Goal: Find specific page/section: Find specific page/section

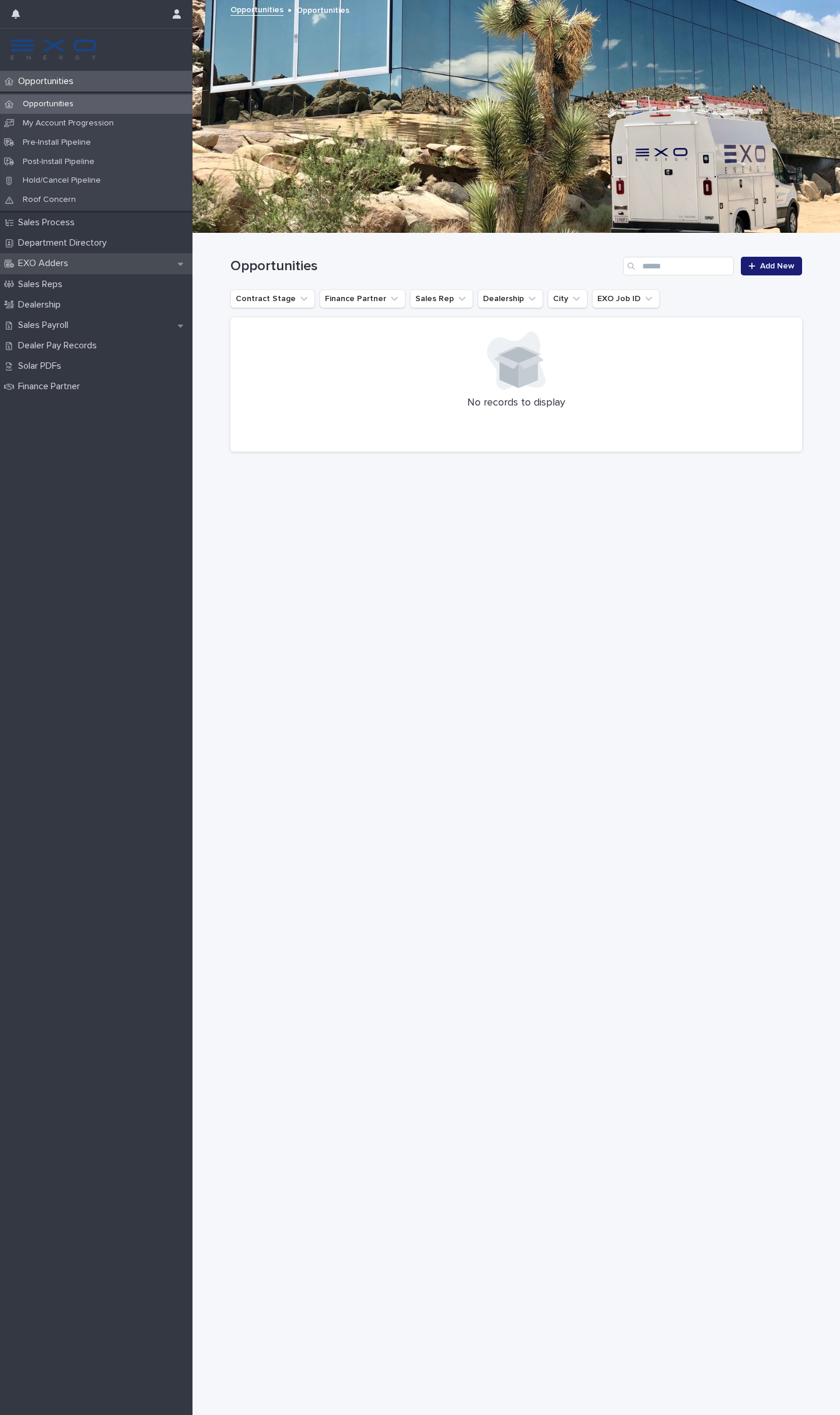
click at [98, 258] on div "EXO Adders" at bounding box center [96, 263] width 193 height 20
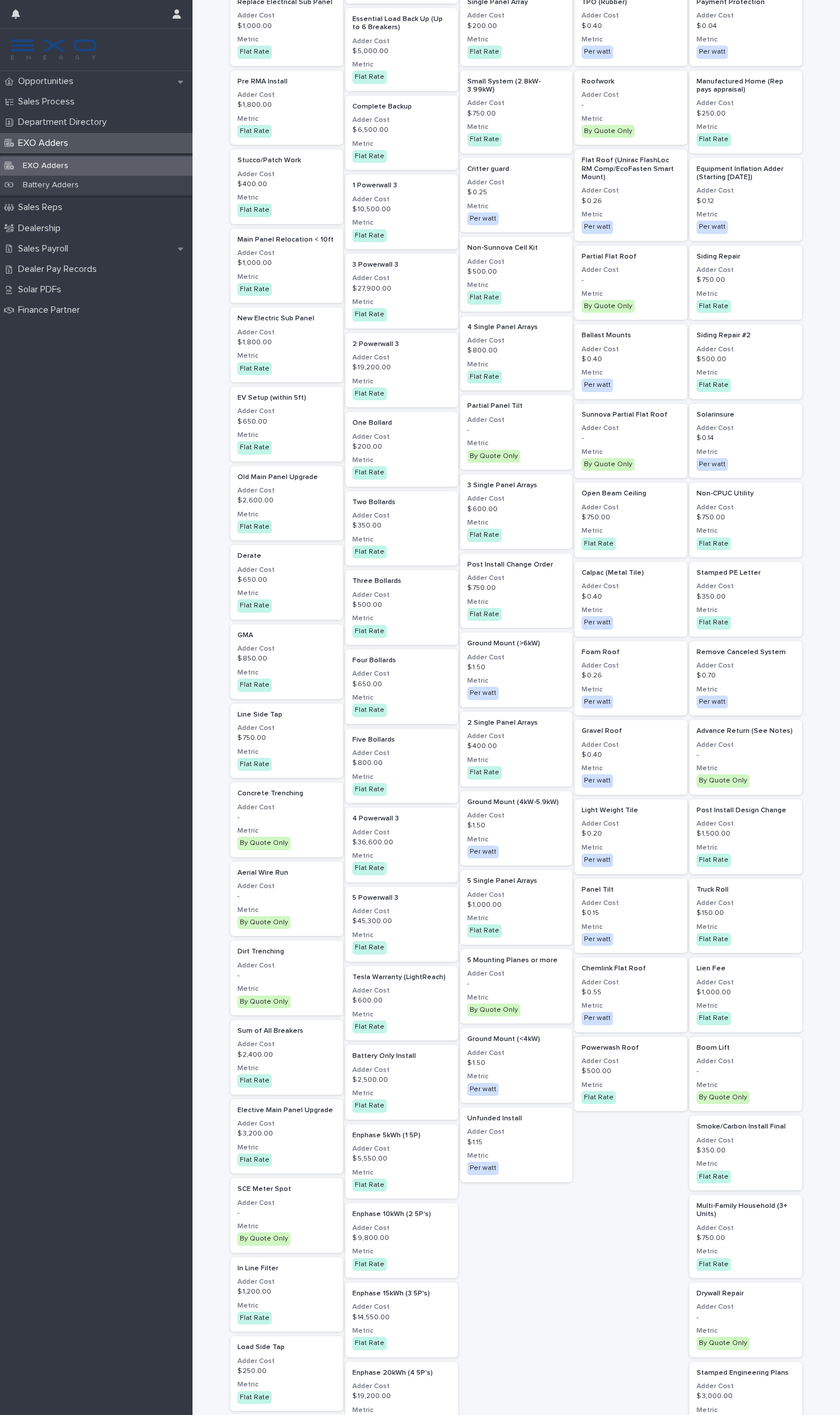
scroll to position [448, 0]
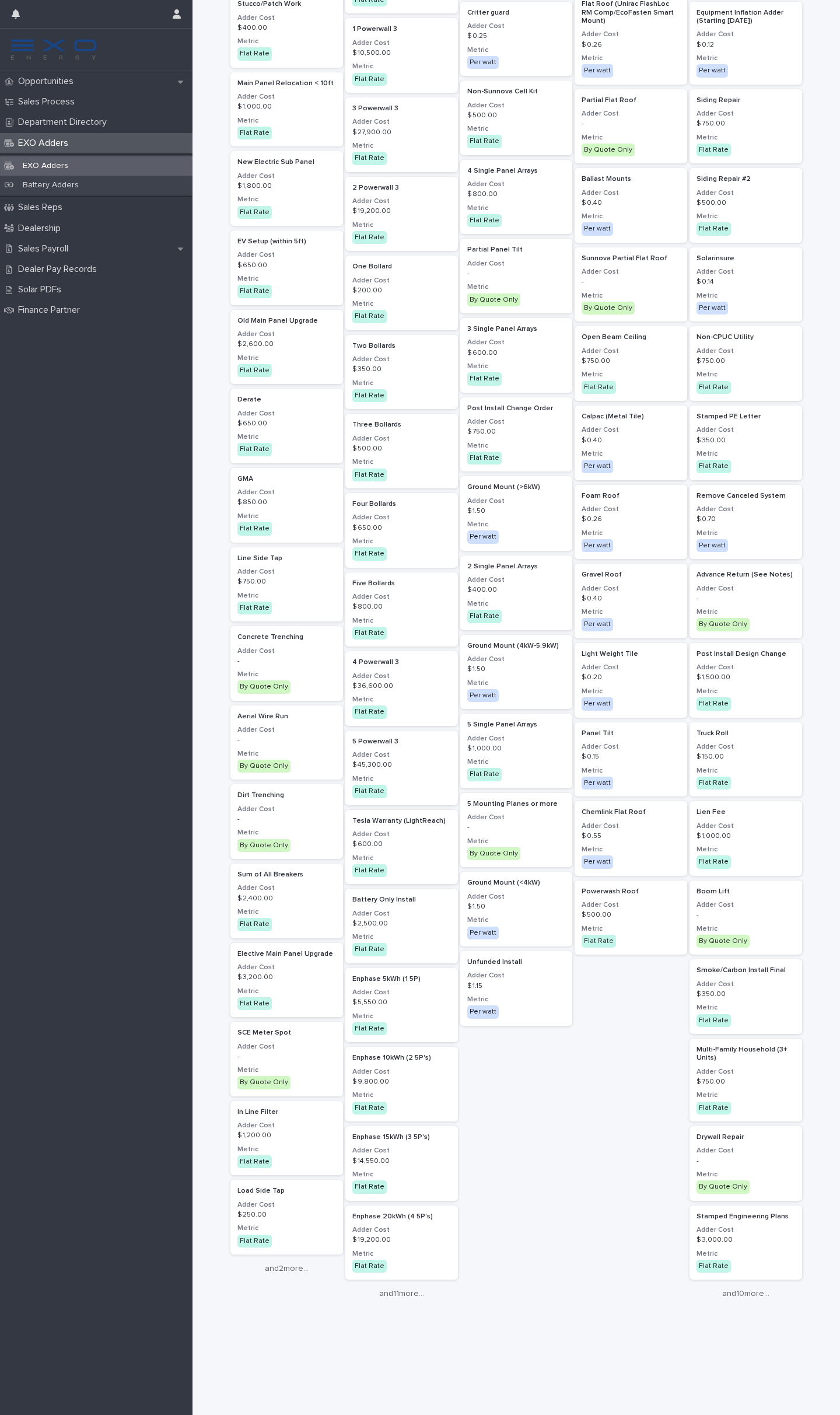
click at [286, 1278] on div "Solar Combiner Adder Cost $ 500.00 Metric Flat Rate RMA Adder Cost $ 1,500.00 M…" at bounding box center [287, 515] width 113 height 1683
click at [286, 1265] on link "and 2 more..." at bounding box center [287, 1269] width 113 height 10
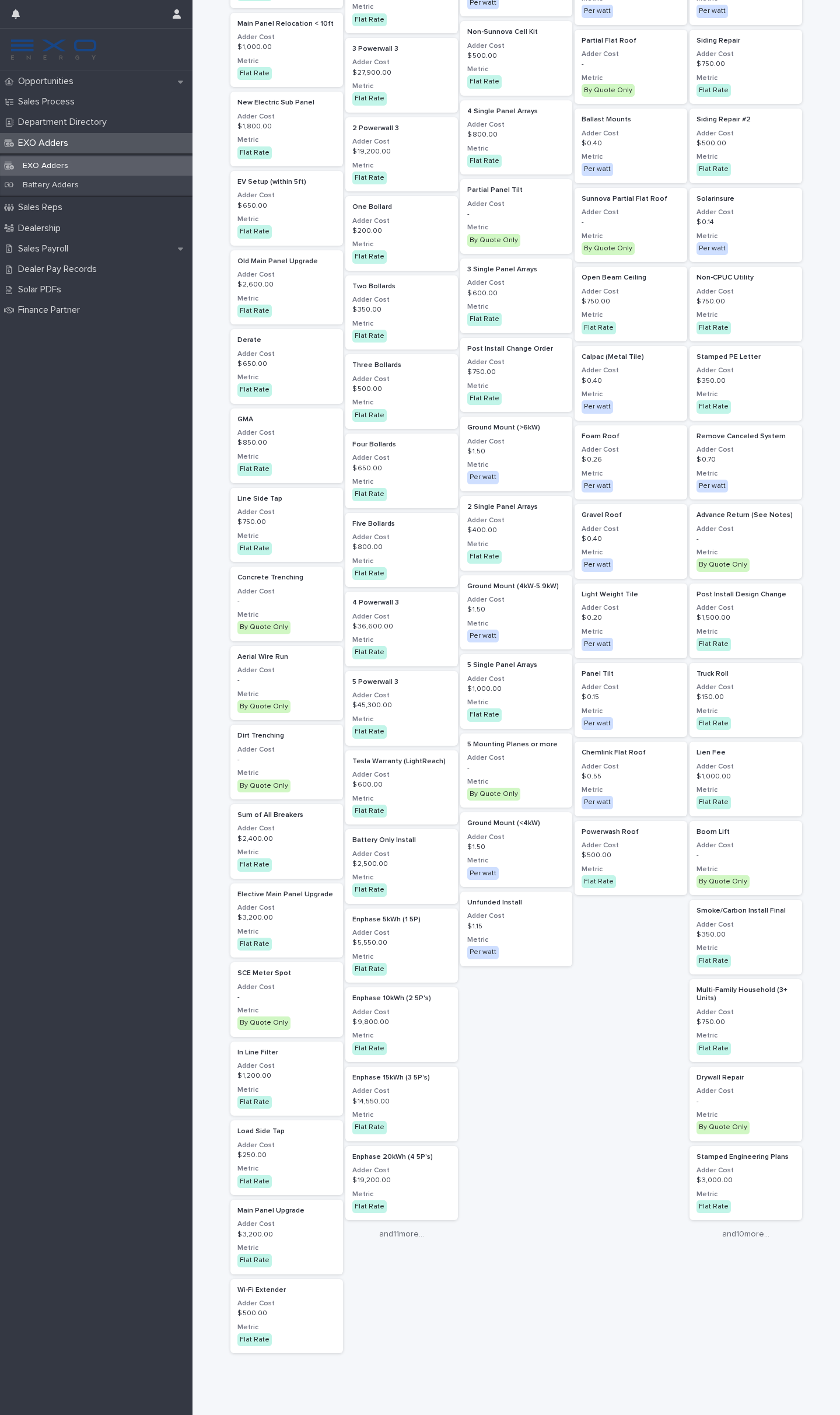
click at [211, 1268] on div "Loading... Saving… Loading... Saving… EXO Adders Adder Adder Type Electrical 22…" at bounding box center [516, 483] width 647 height 1980
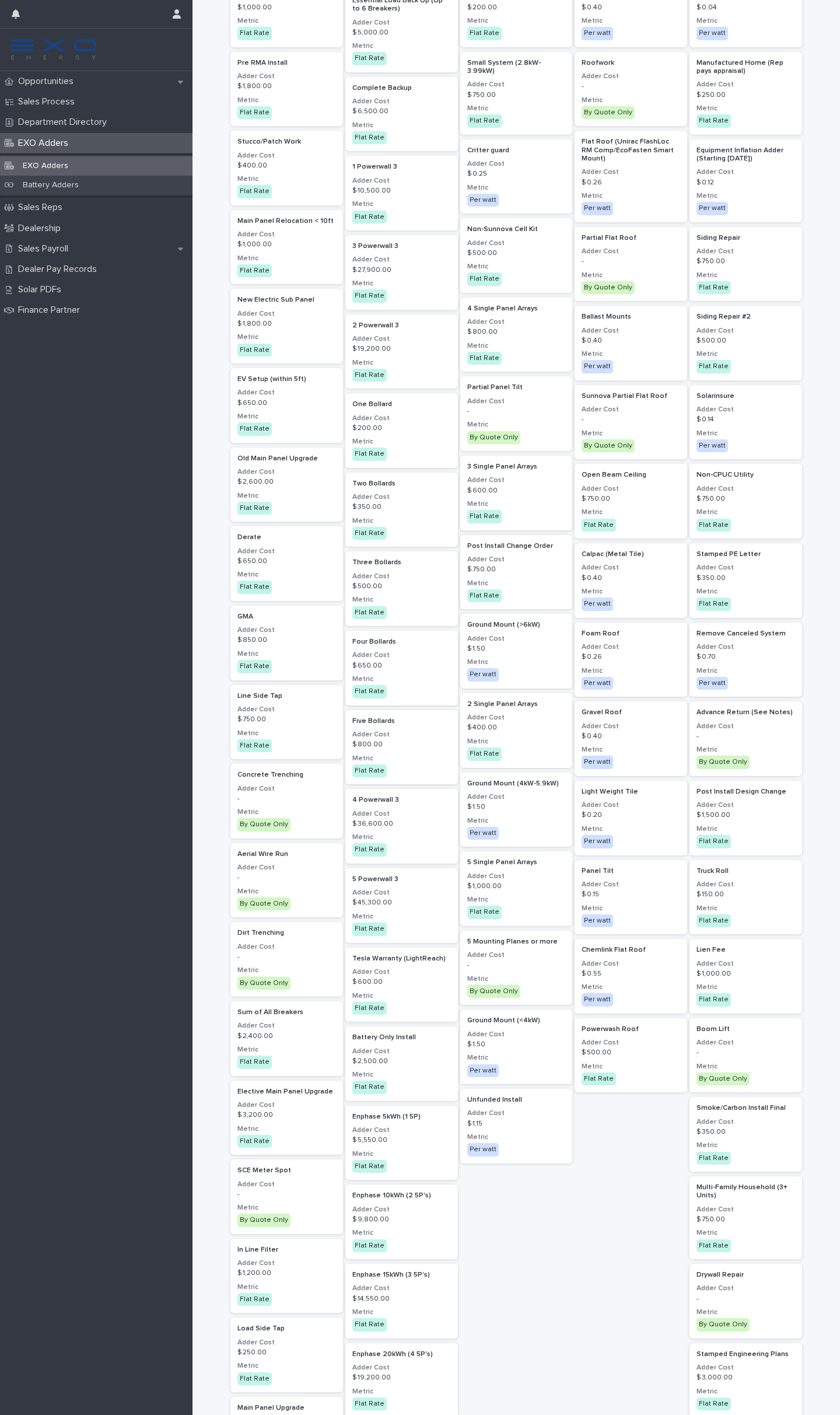
scroll to position [566, 0]
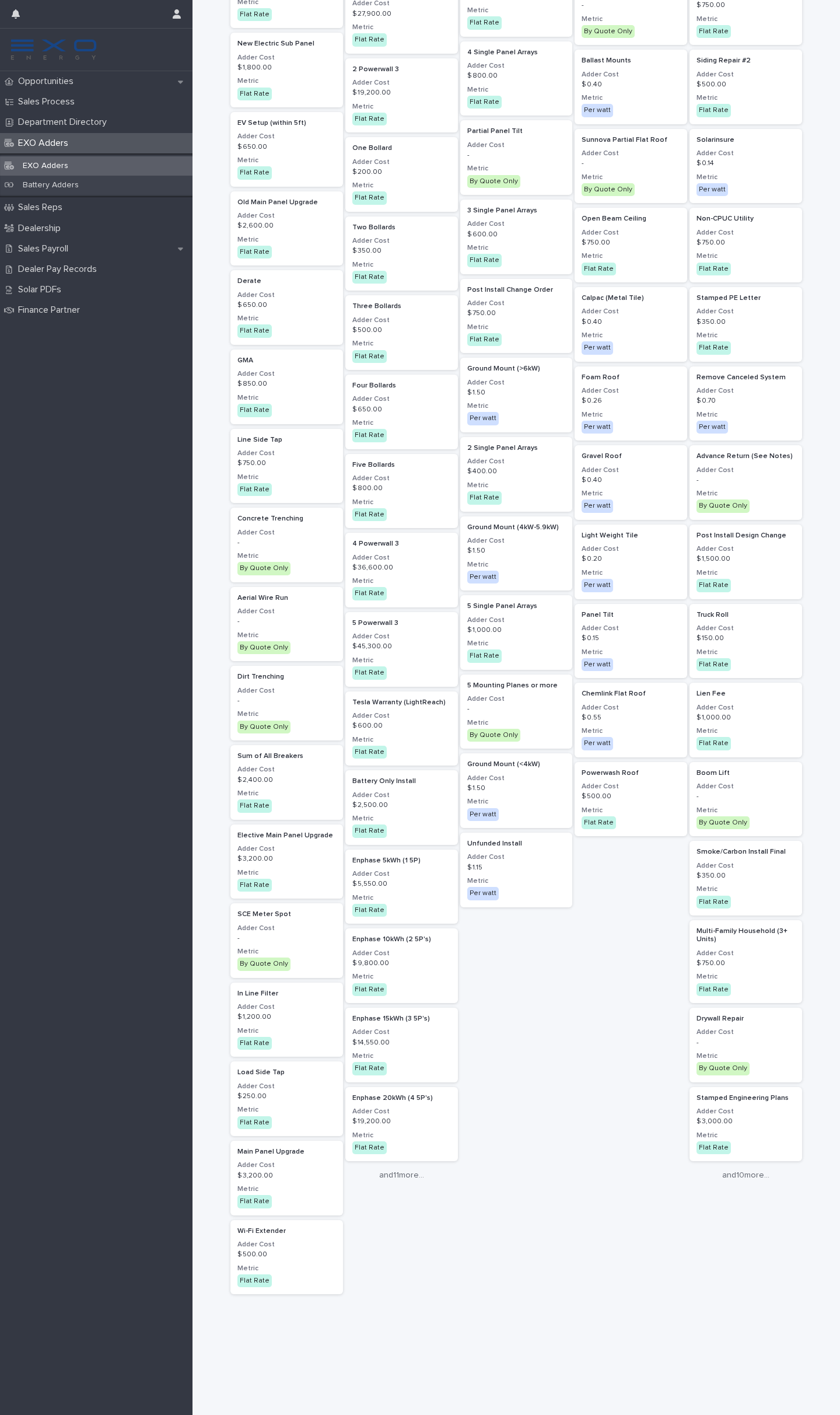
click at [378, 1299] on div "Critical Loads Backup Generator & Transfer Switch Adder Cost $ 3,500.00 Metric …" at bounding box center [402, 457] width 113 height 1801
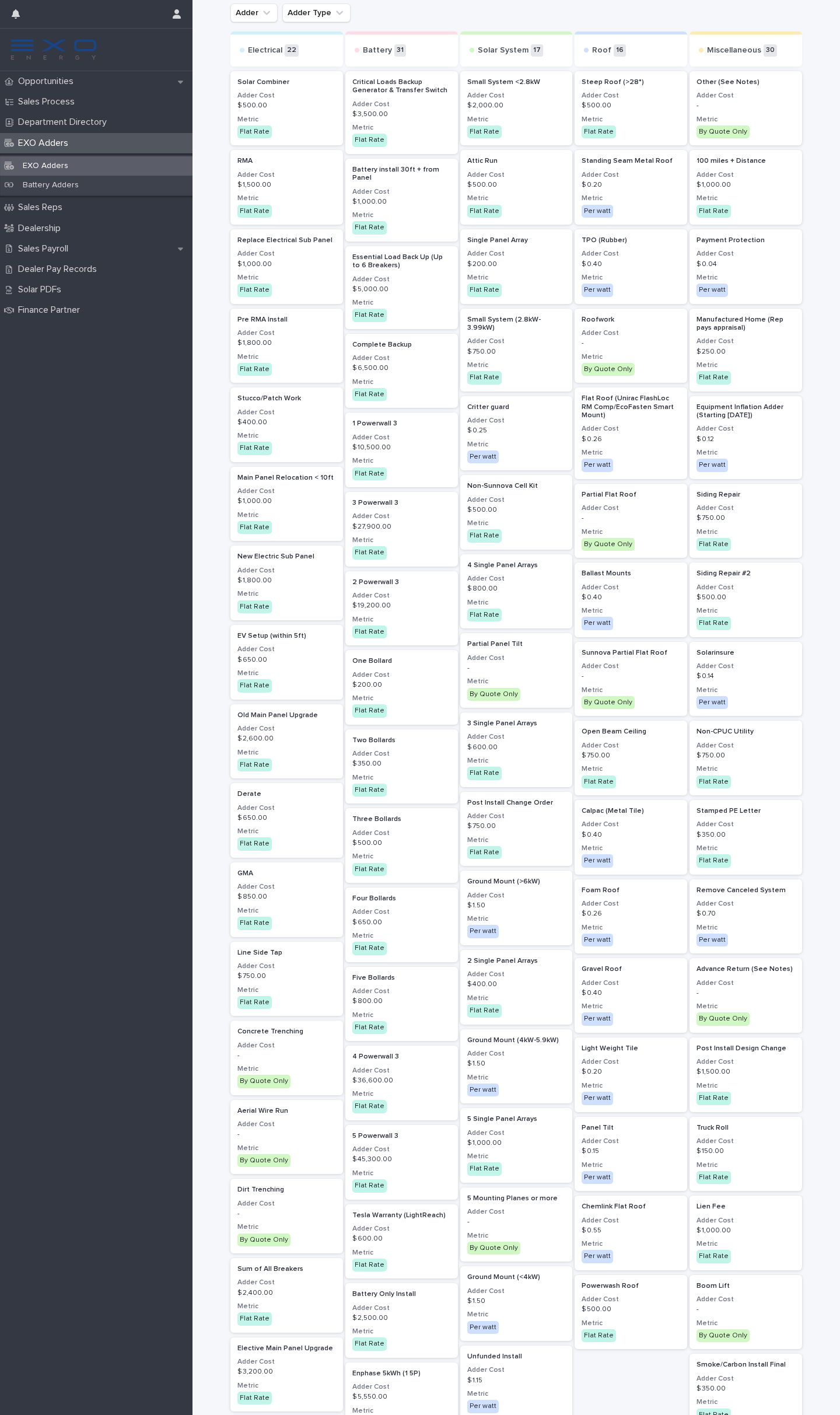
scroll to position [0, 0]
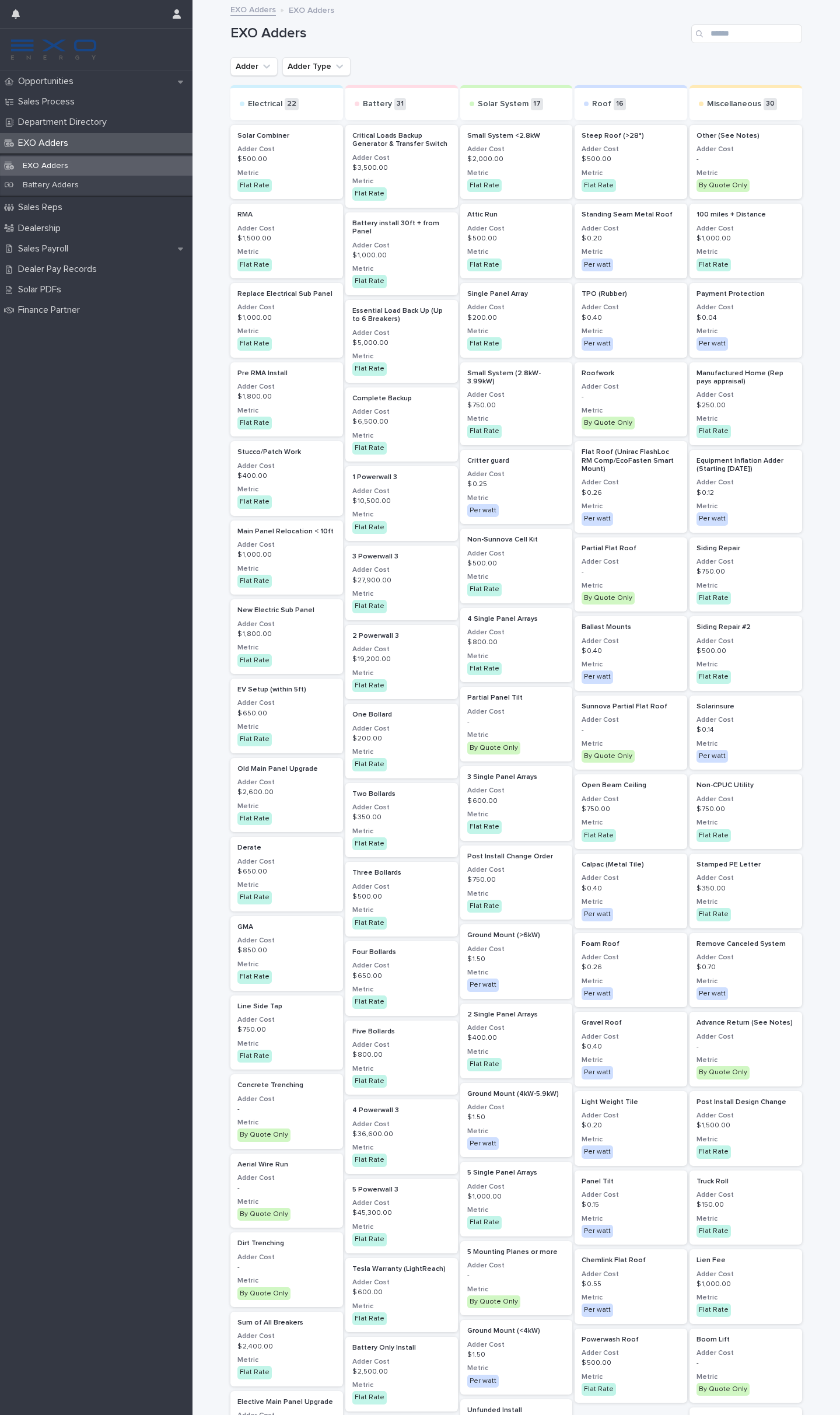
click at [196, 963] on div "Loading... Saving… Loading... Saving… EXO Adders Adder Adder Type Electrical 22…" at bounding box center [516, 991] width 647 height 1980
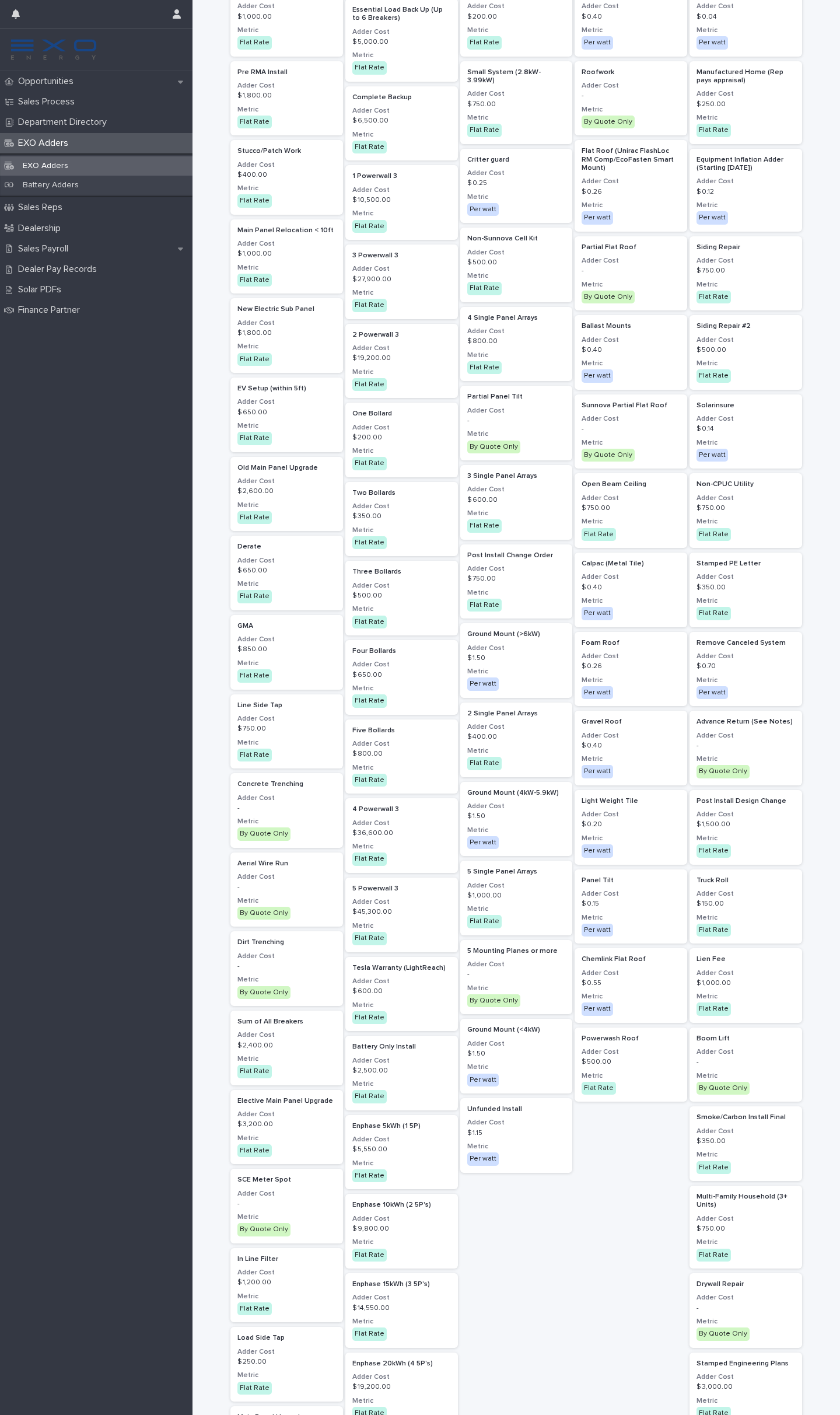
scroll to position [566, 0]
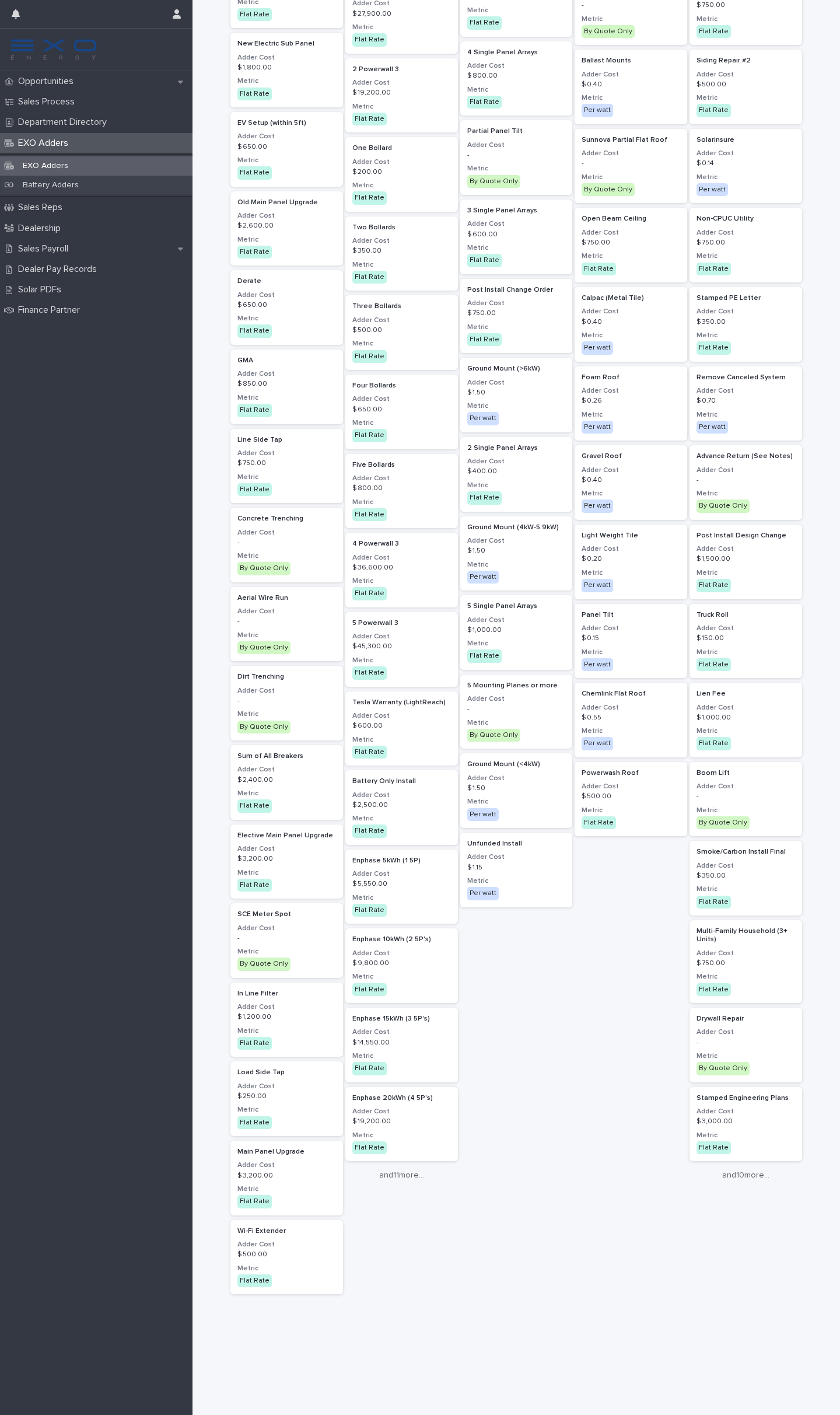
click at [569, 1031] on div "Electrical 22 Solar Combiner Adder Cost $ 500.00 Metric Flat Rate RMA Adder Cos…" at bounding box center [516, 438] width 571 height 1839
